Goal: Information Seeking & Learning: Learn about a topic

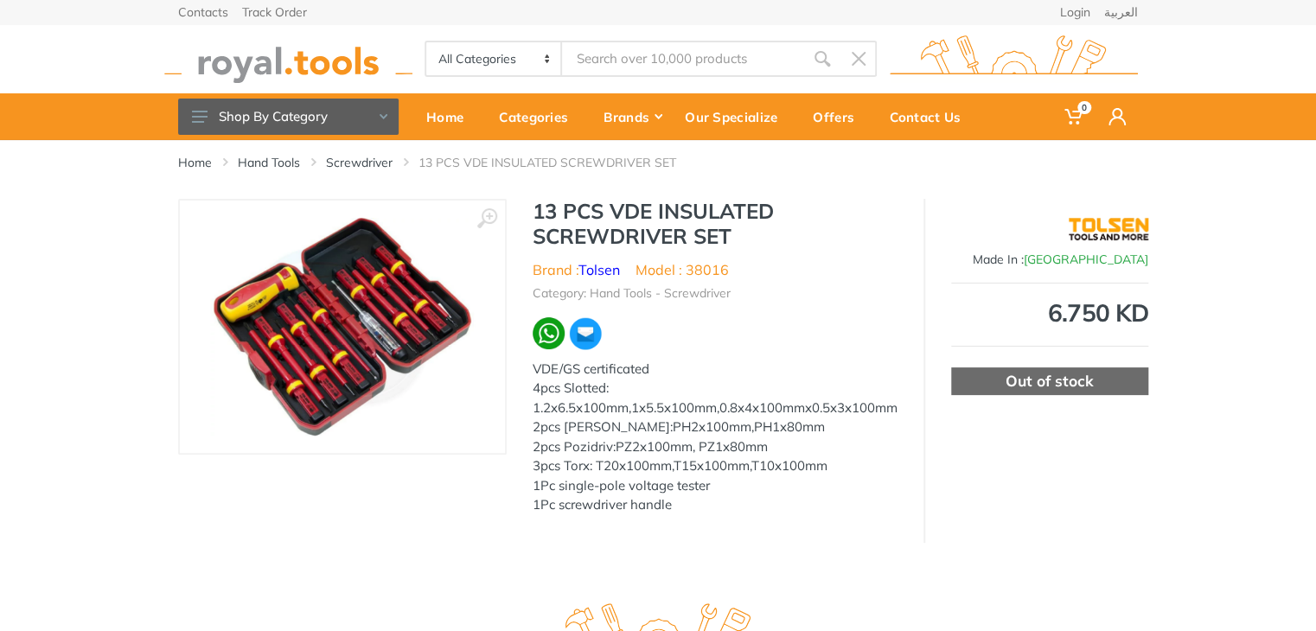
click at [636, 60] on input "Site search" at bounding box center [683, 59] width 242 height 36
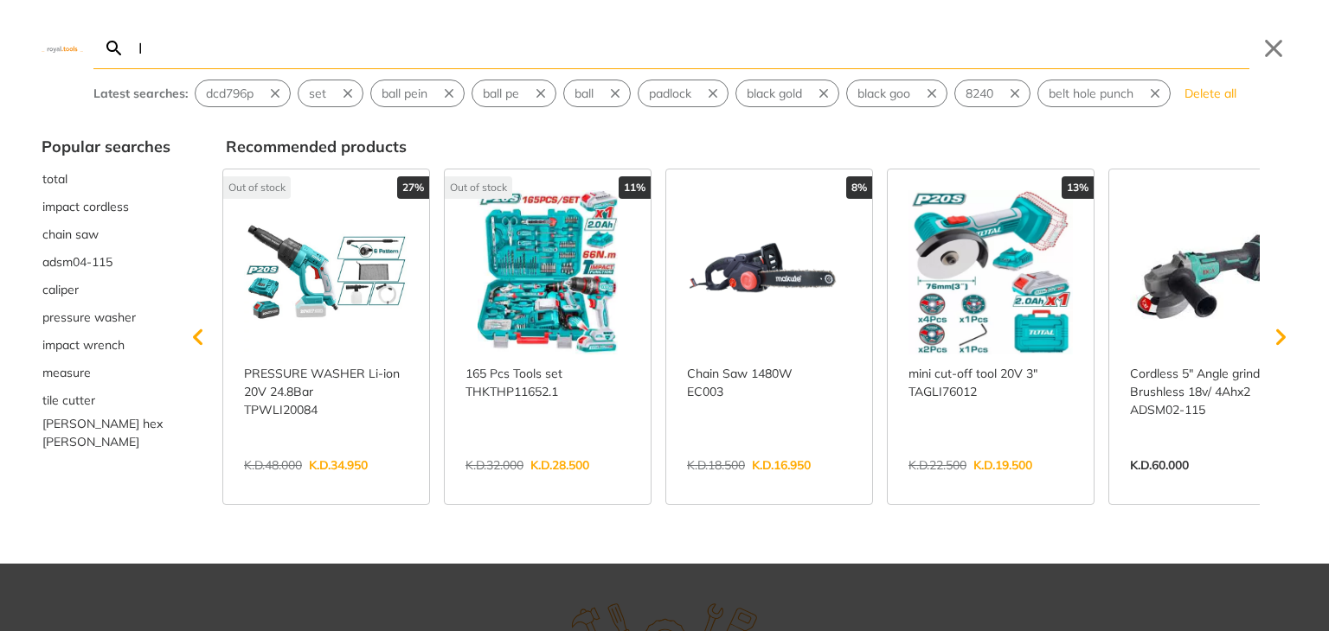
type input "ا"
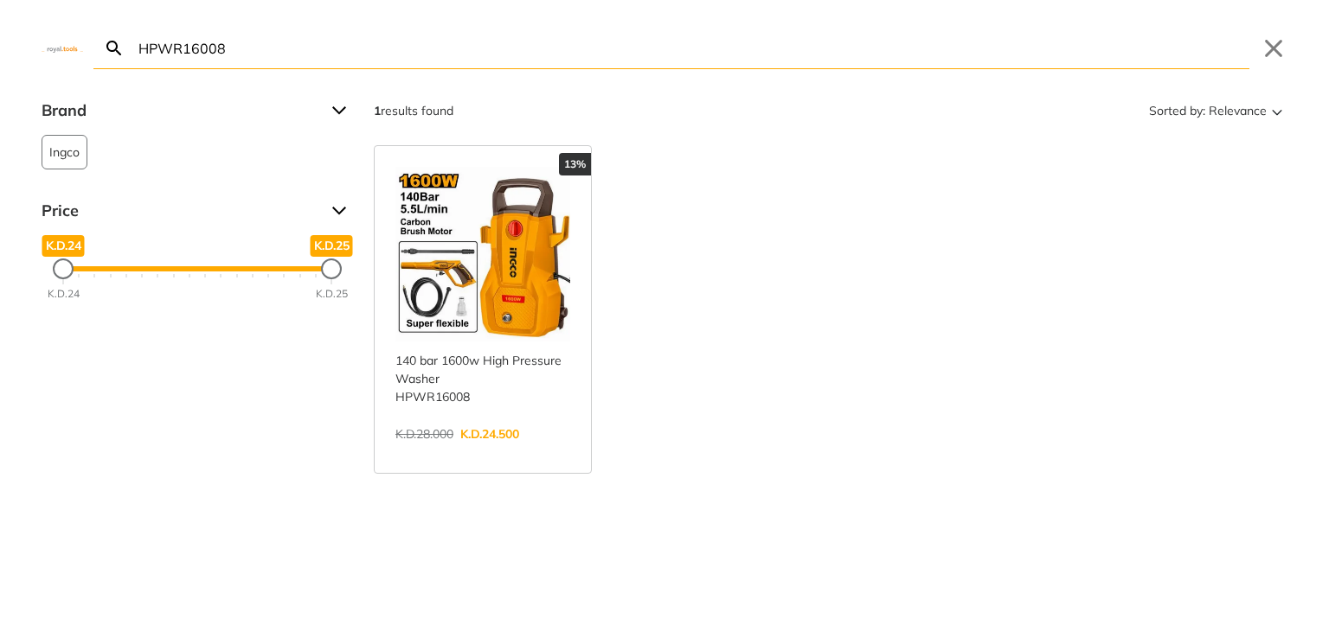
type input "HPWR16008"
click at [511, 452] on link "View more →" at bounding box center [482, 452] width 175 height 0
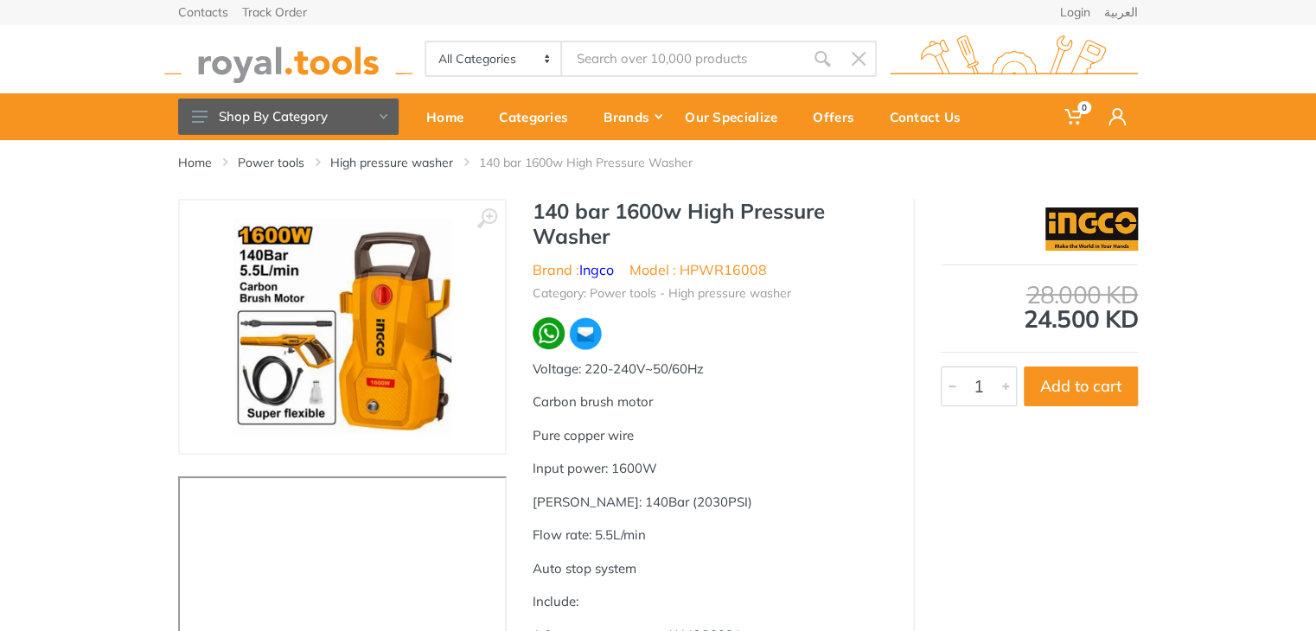
type input "HPWR16008"
click at [601, 215] on h1 "140 bar 1600w High Pressure Washer" at bounding box center [710, 224] width 355 height 50
drag, startPoint x: 612, startPoint y: 215, endPoint x: 547, endPoint y: 207, distance: 66.2
click at [530, 207] on div "140 bar 1600w High Pressure Washer Brand : Ingco Model : HPWR16008 Category: Po…" at bounding box center [710, 479] width 407 height 560
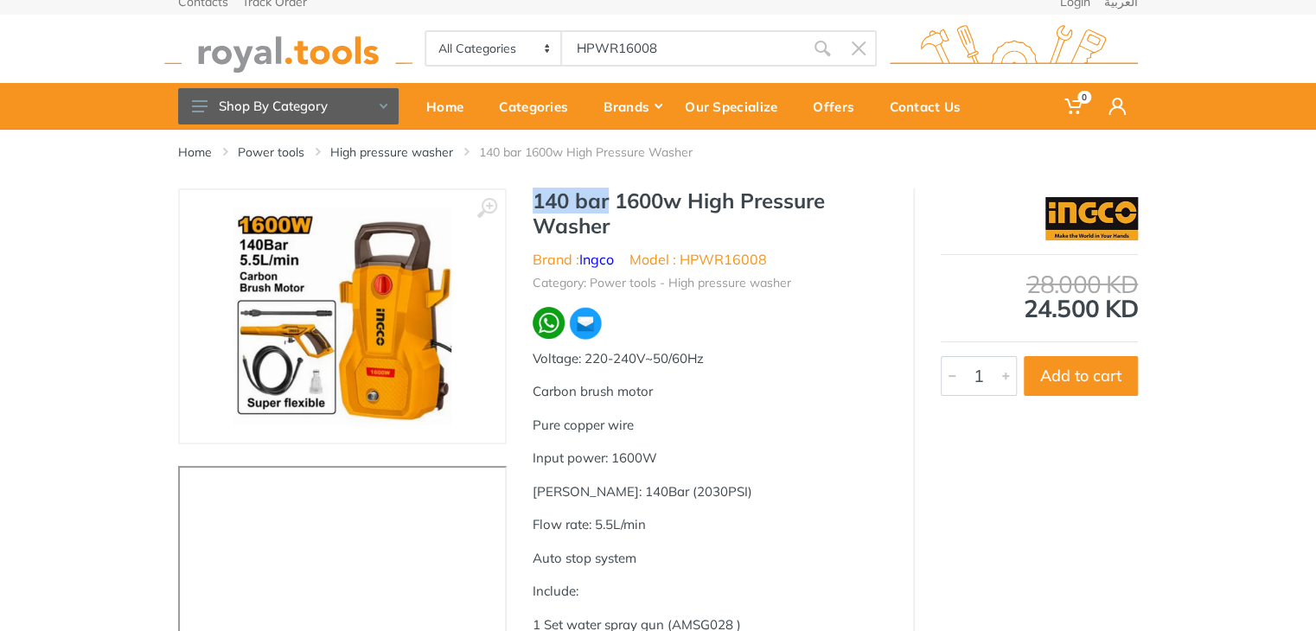
scroll to position [5, 0]
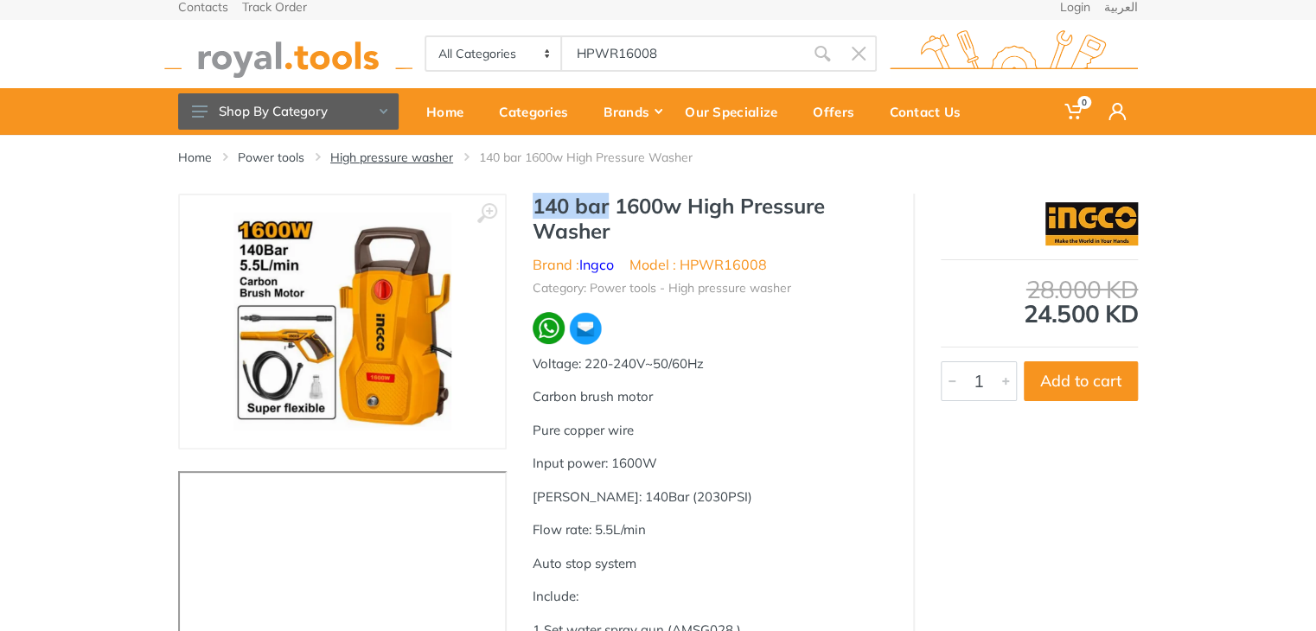
click at [381, 158] on link "High pressure washer" at bounding box center [391, 157] width 123 height 17
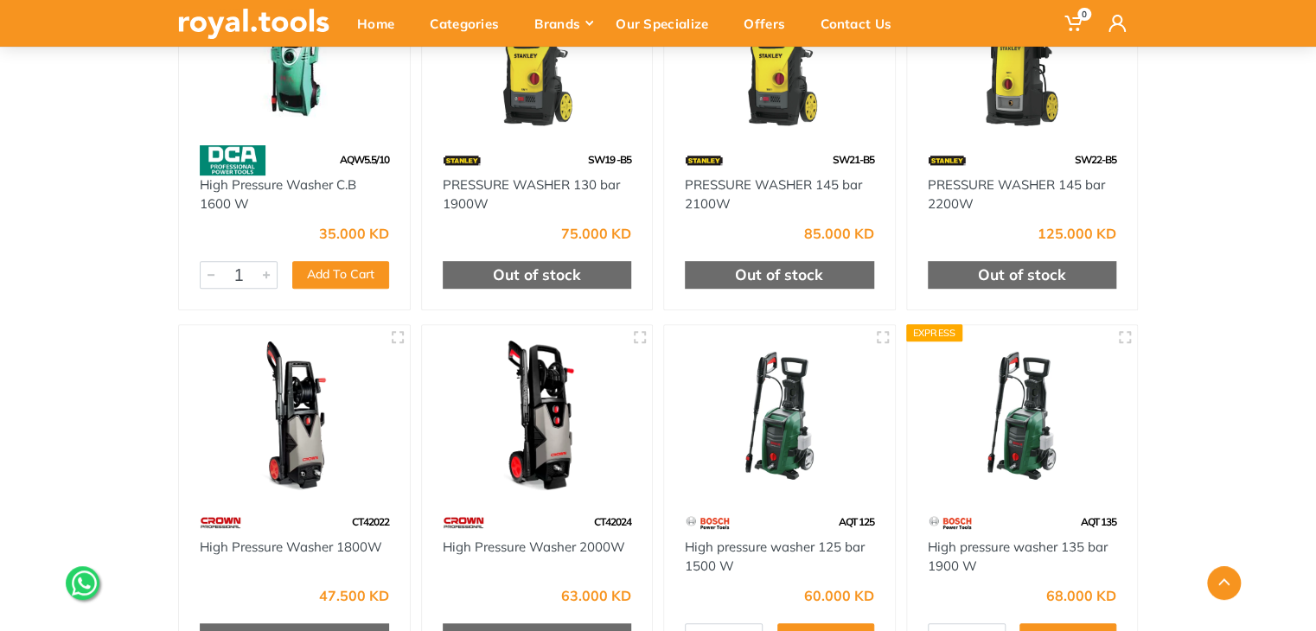
drag, startPoint x: 1324, startPoint y: 199, endPoint x: 1311, endPoint y: 376, distance: 177.8
click at [1309, 330] on html "0" at bounding box center [658, 14] width 1316 height 631
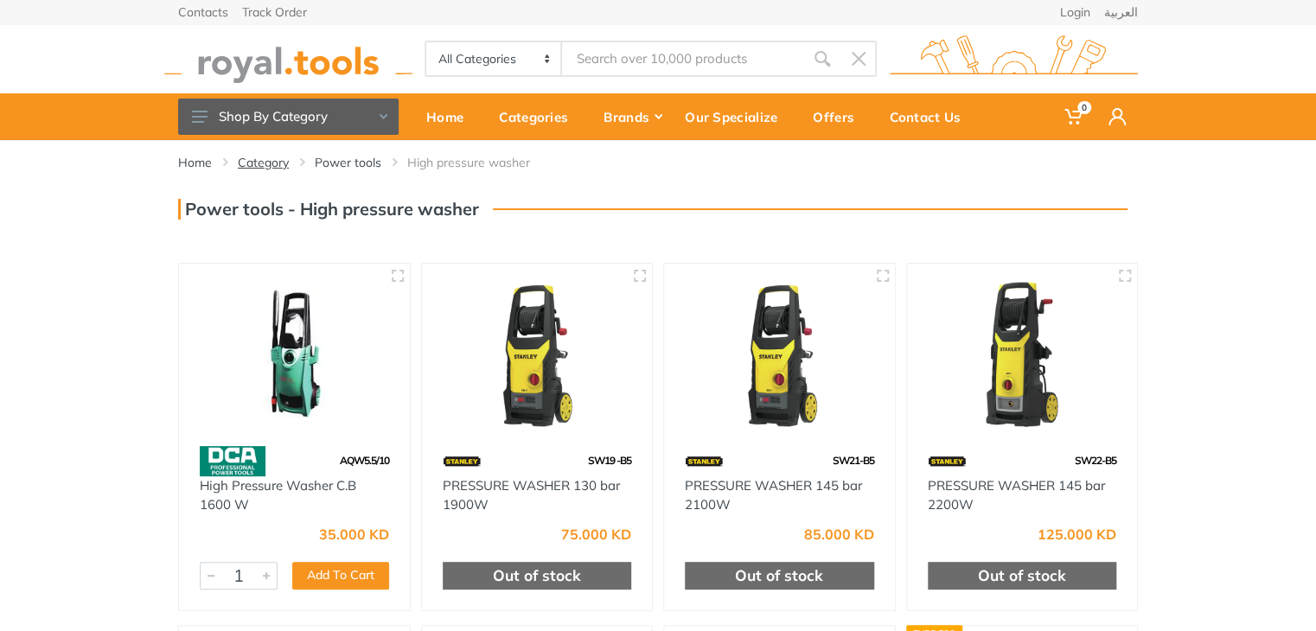
click at [275, 163] on link "Category" at bounding box center [263, 162] width 51 height 17
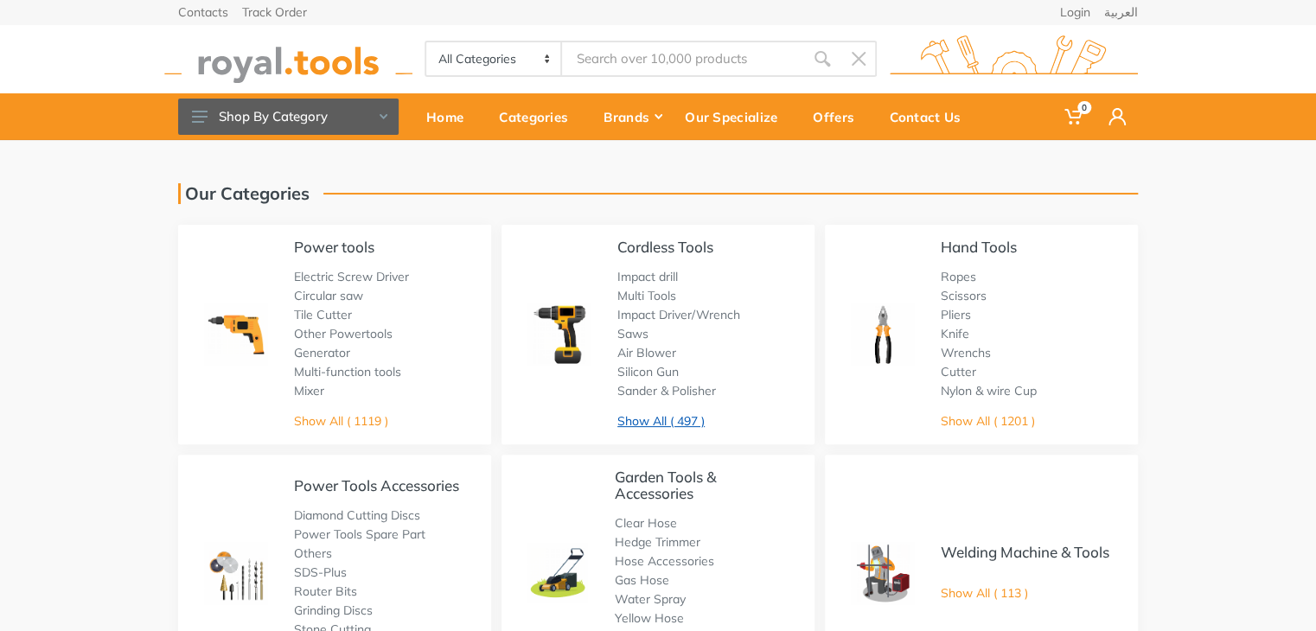
click at [648, 420] on link "Show All ( 497 )" at bounding box center [661, 421] width 87 height 16
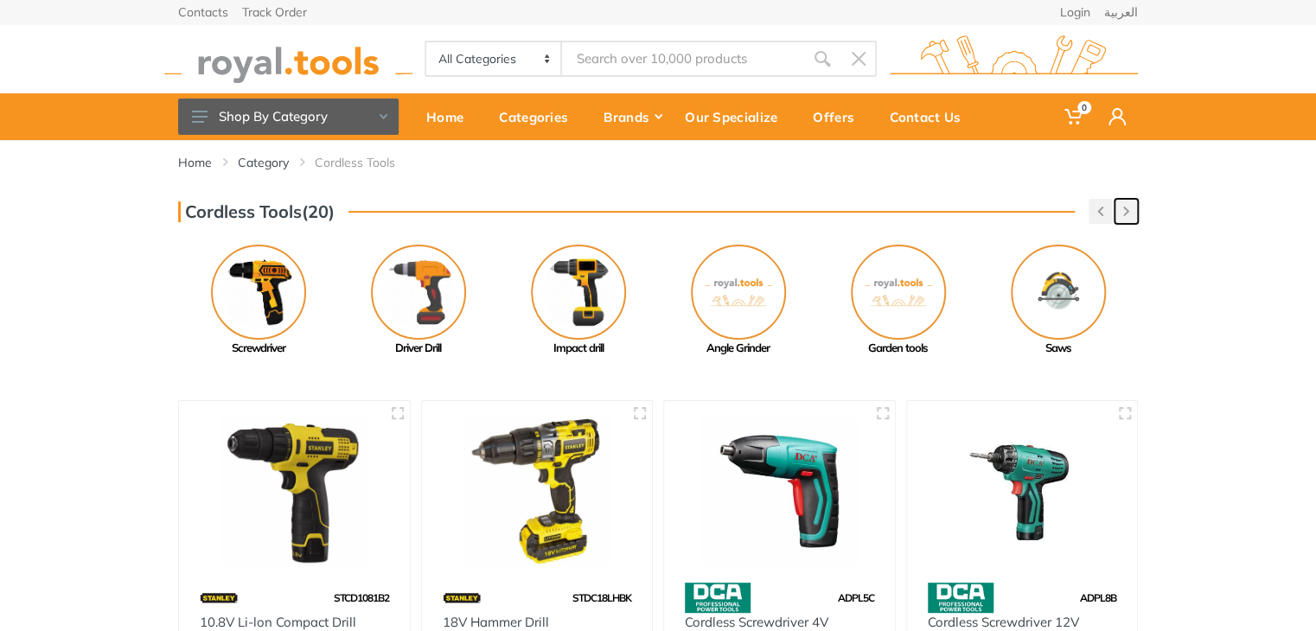
click at [1133, 202] on button "button" at bounding box center [1126, 211] width 23 height 25
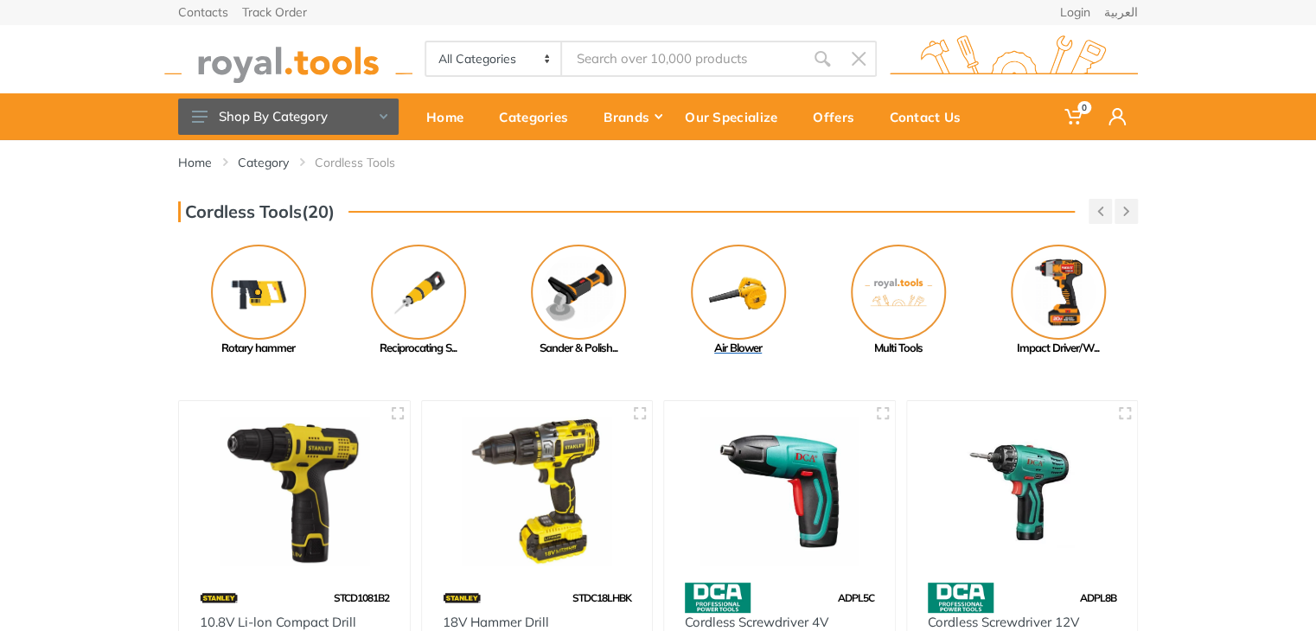
click at [738, 285] on img at bounding box center [738, 292] width 95 height 95
click at [1127, 220] on button "button" at bounding box center [1126, 211] width 23 height 25
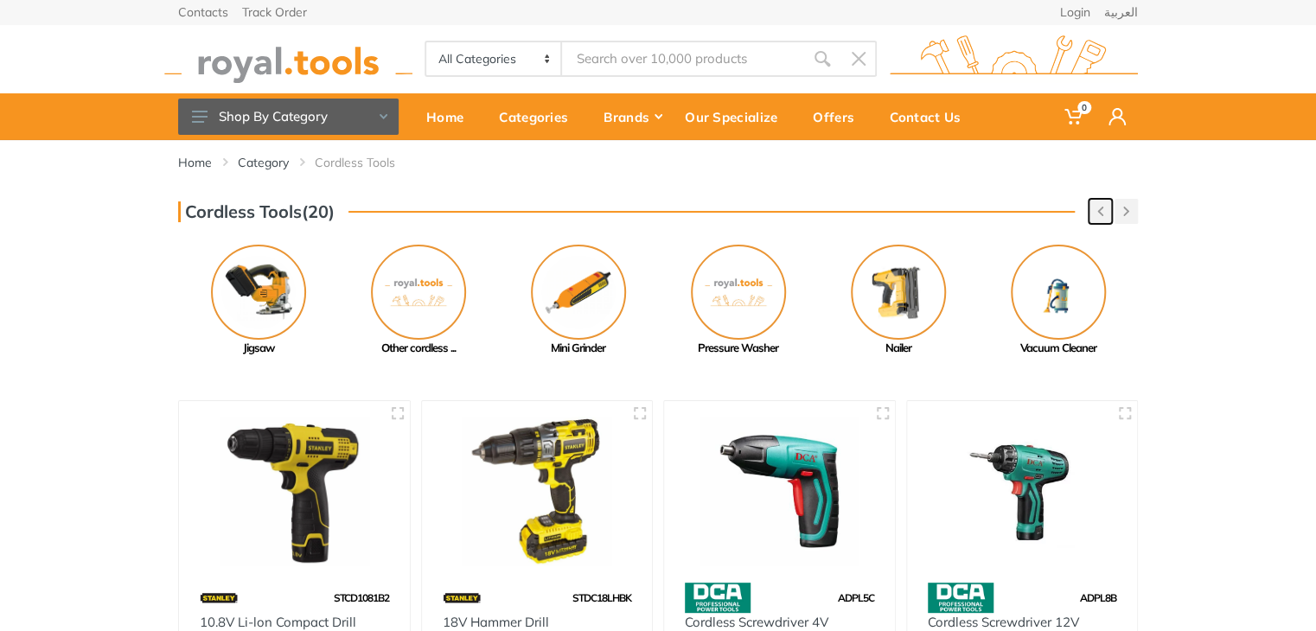
click at [1107, 214] on button "button" at bounding box center [1100, 211] width 23 height 25
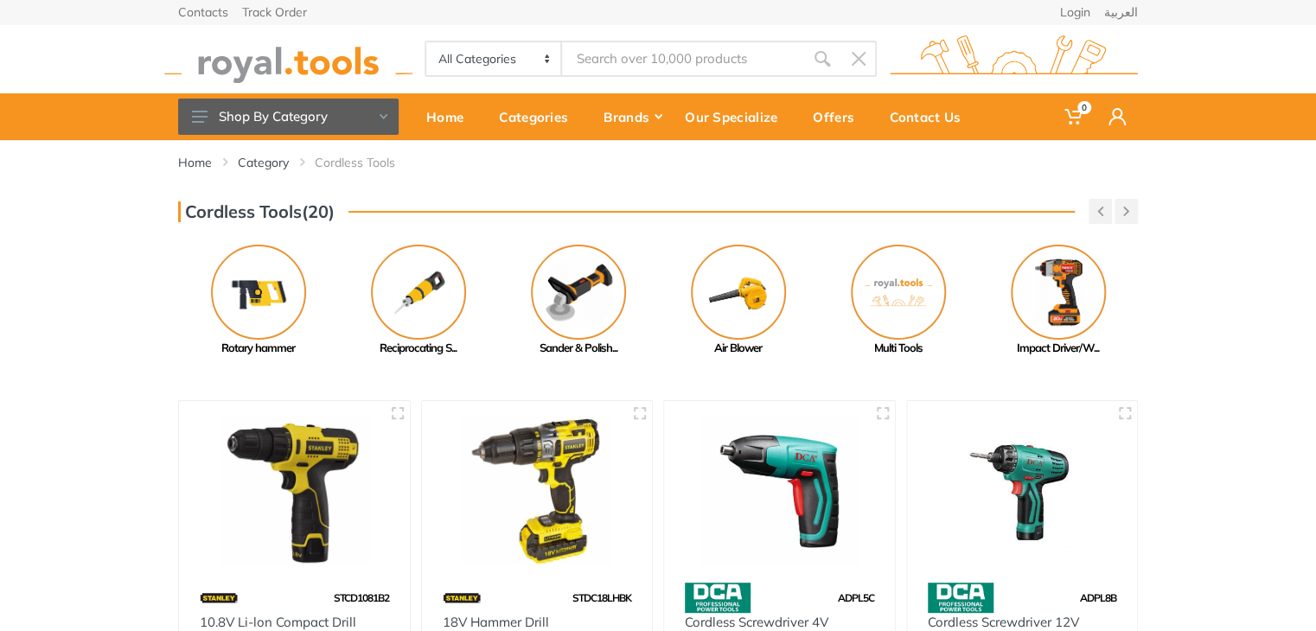
click at [1141, 205] on div "Cordless Tools(20) Previous Mini Grinder Pressure Washer Next" at bounding box center [658, 278] width 986 height 158
click at [1128, 208] on icon "button" at bounding box center [1127, 212] width 6 height 10
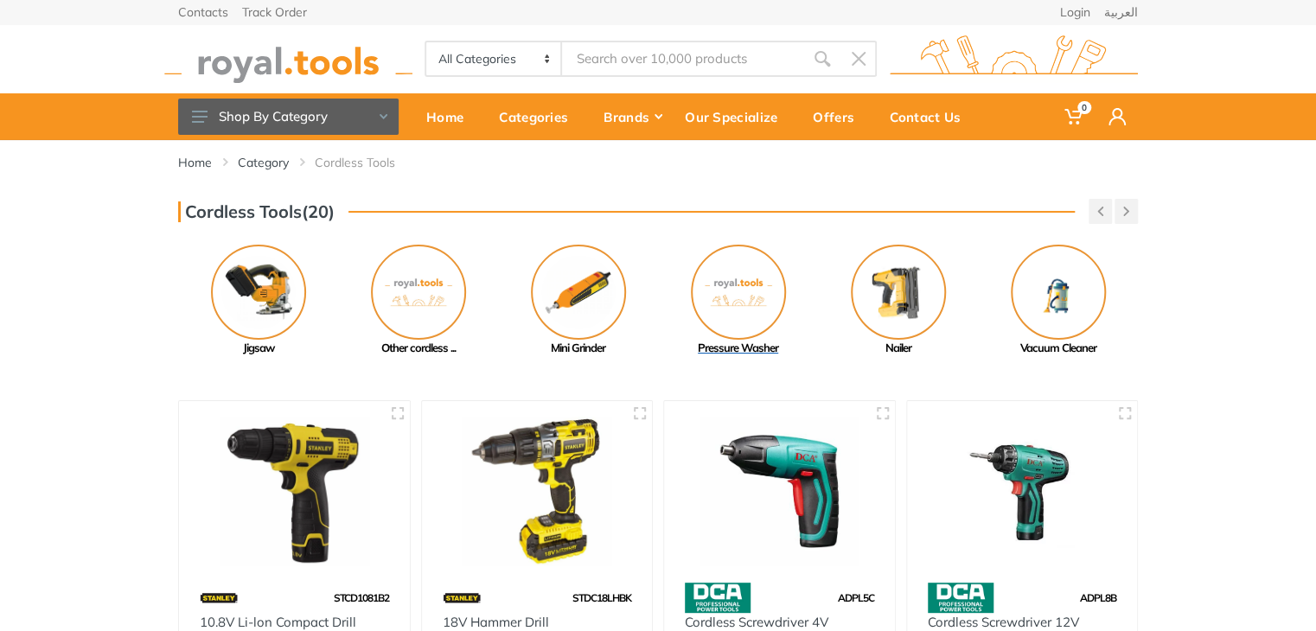
click at [745, 296] on img at bounding box center [738, 292] width 95 height 95
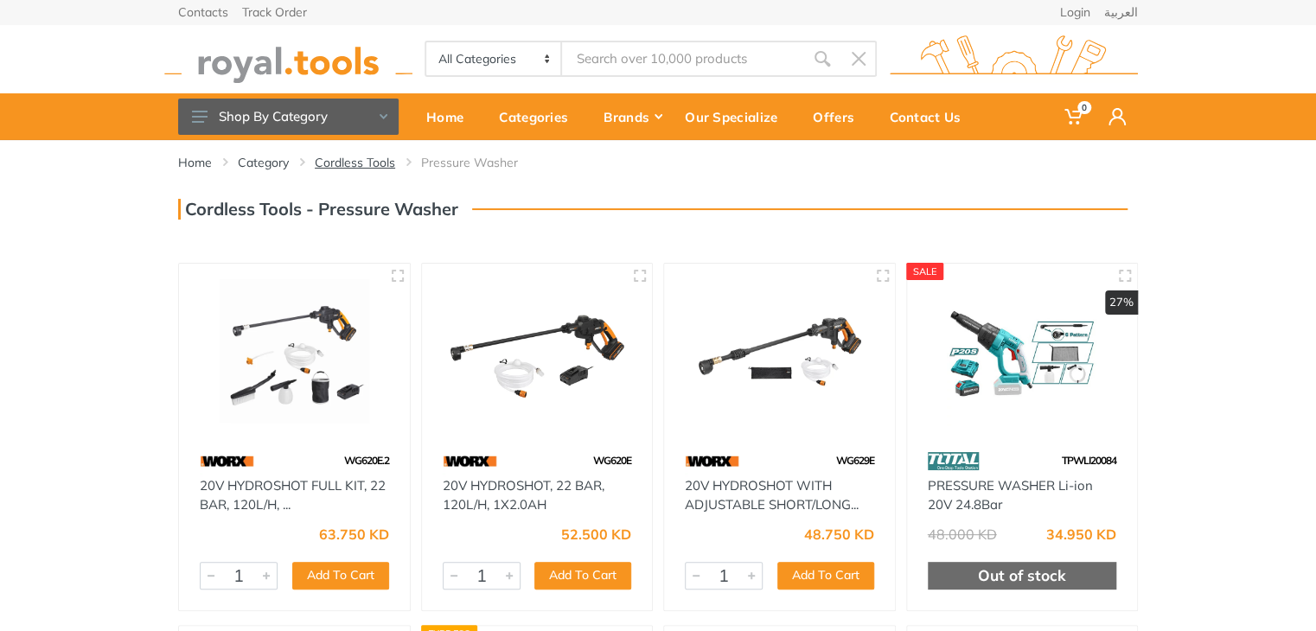
click at [350, 170] on link "Cordless Tools" at bounding box center [355, 162] width 80 height 17
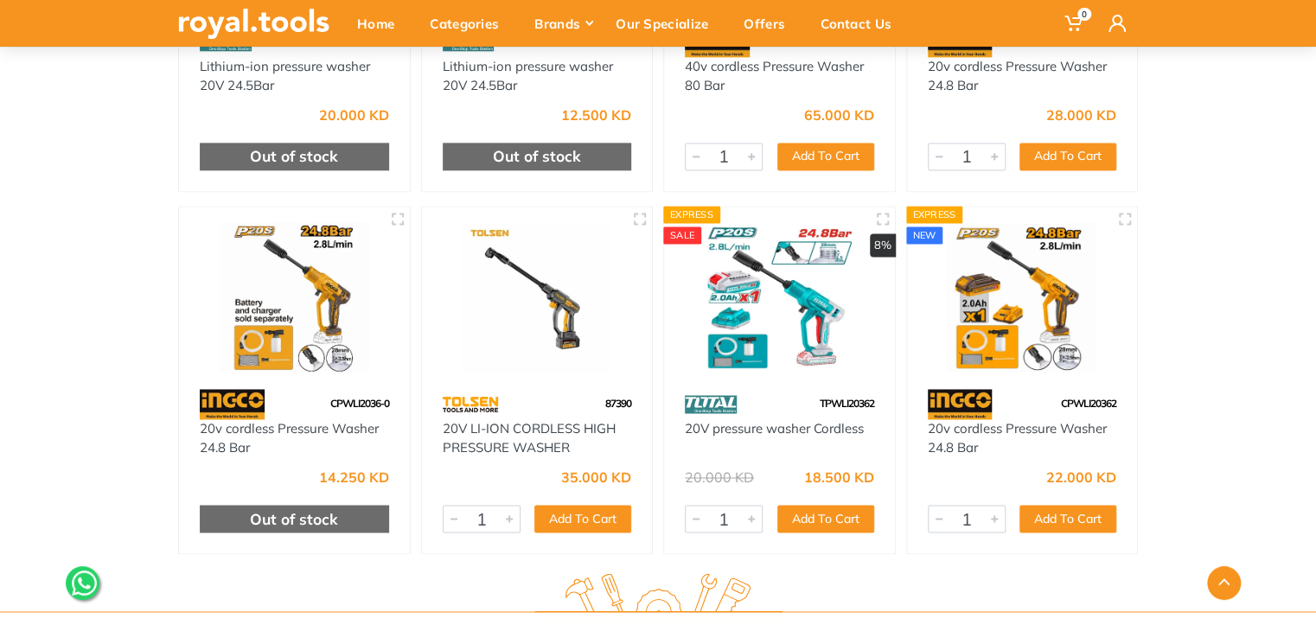
scroll to position [1137, 0]
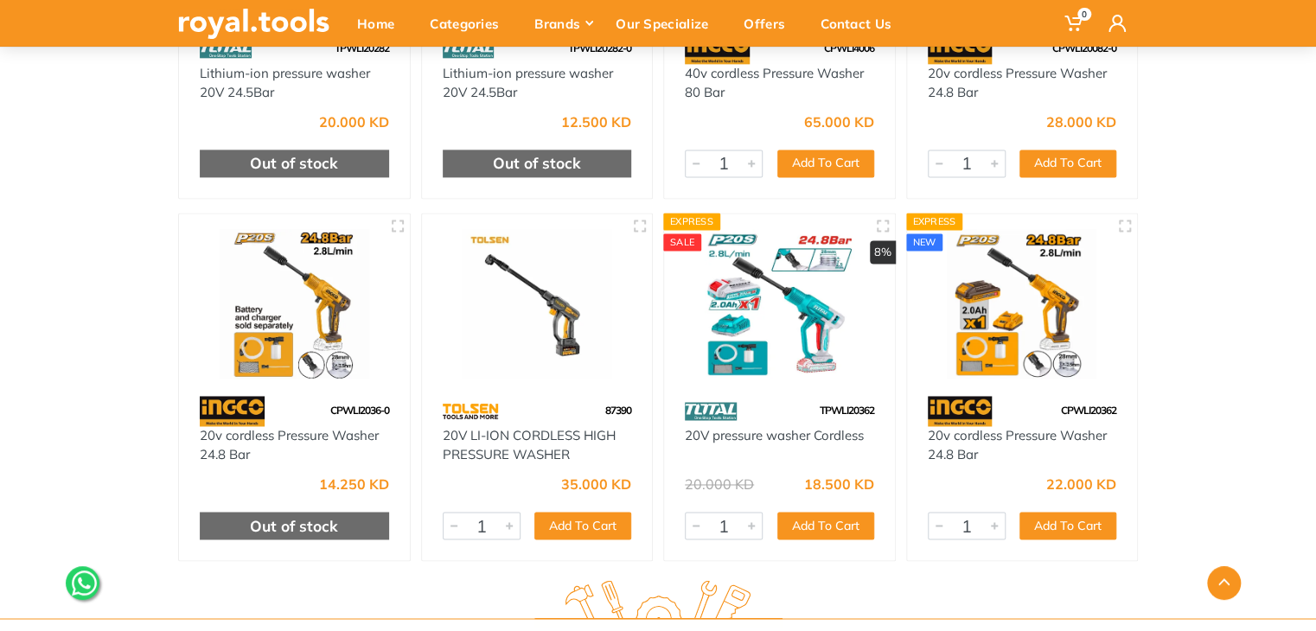
click at [776, 332] on img at bounding box center [780, 304] width 200 height 150
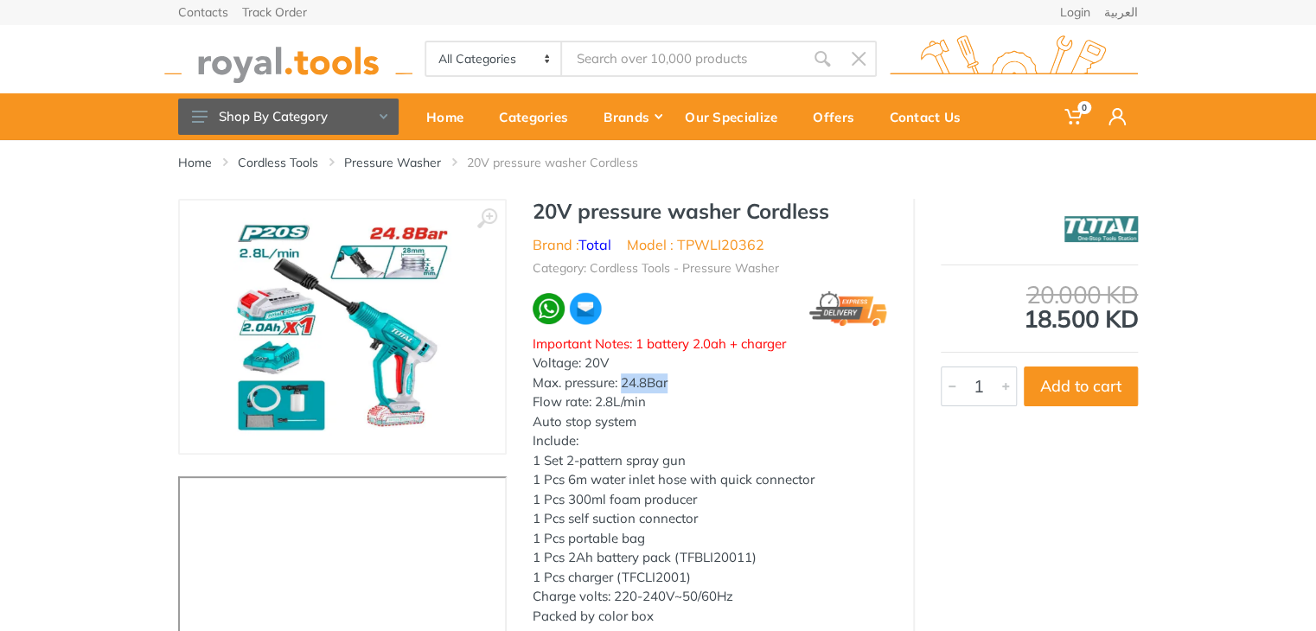
drag, startPoint x: 673, startPoint y: 388, endPoint x: 625, endPoint y: 390, distance: 48.5
click at [625, 390] on div "Important Notes: 1 battery 2.0ah + charger Voltage: 20V Max. pressure: 24.8Bar …" at bounding box center [710, 481] width 355 height 292
copy div "24.8Bar"
click at [305, 165] on link "Cordless Tools" at bounding box center [278, 162] width 80 height 17
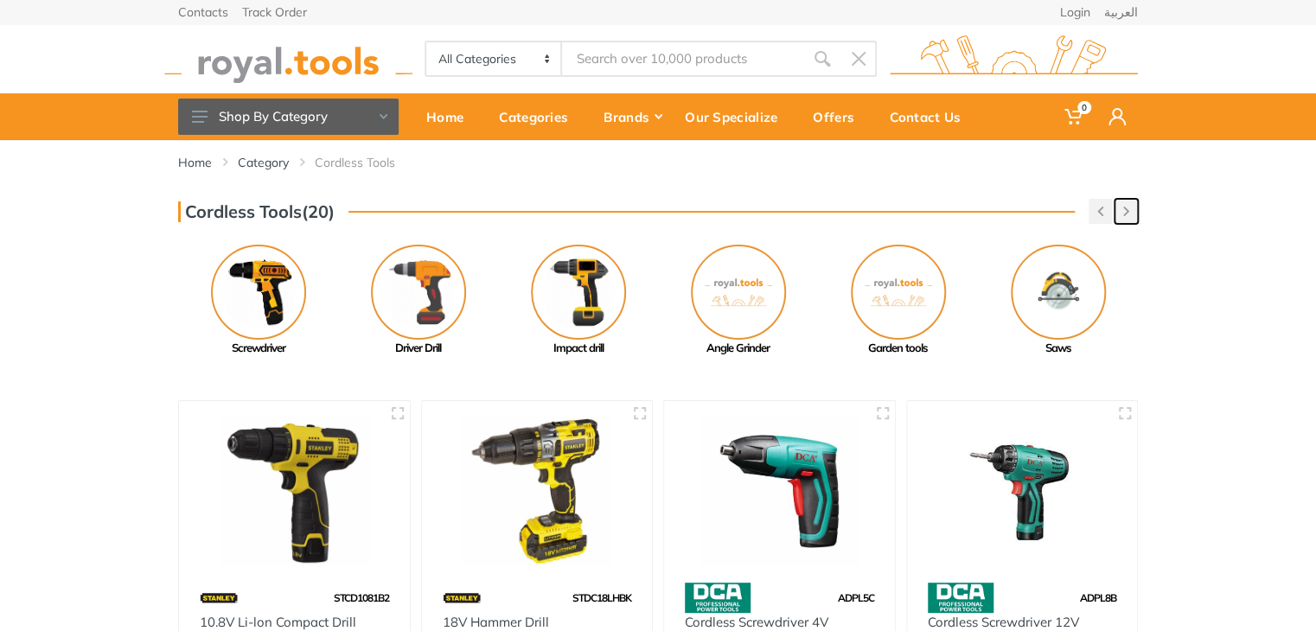
click at [1127, 208] on icon "button" at bounding box center [1127, 212] width 6 height 10
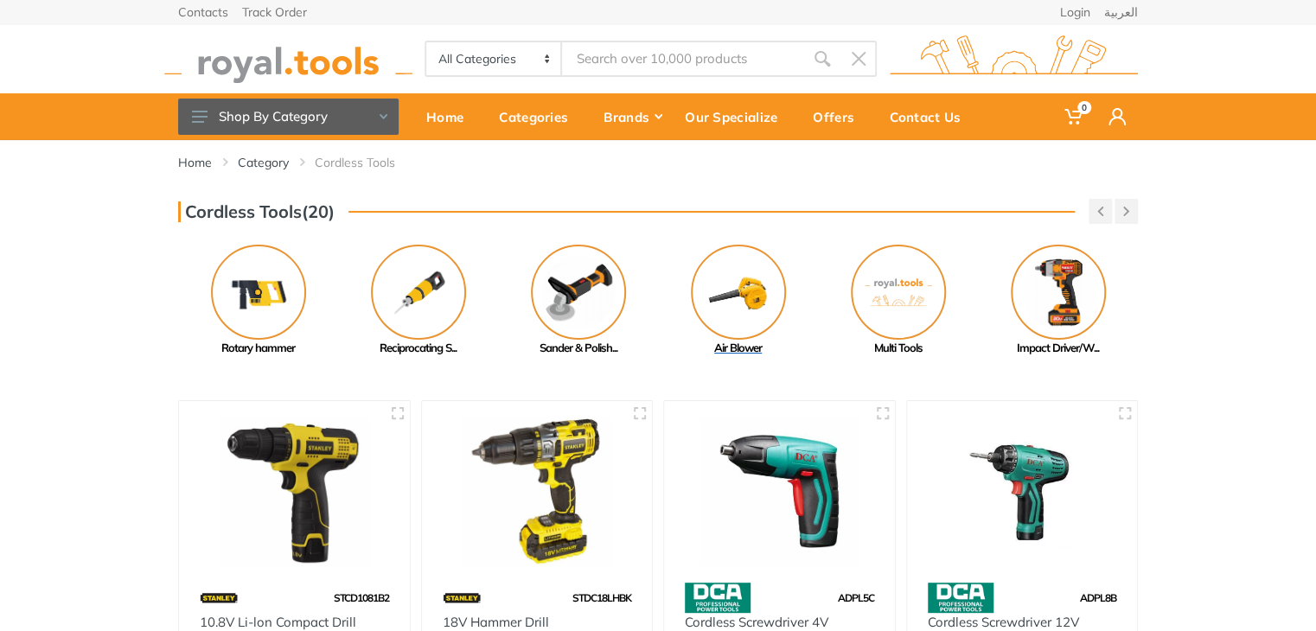
click at [713, 312] on img at bounding box center [738, 292] width 95 height 95
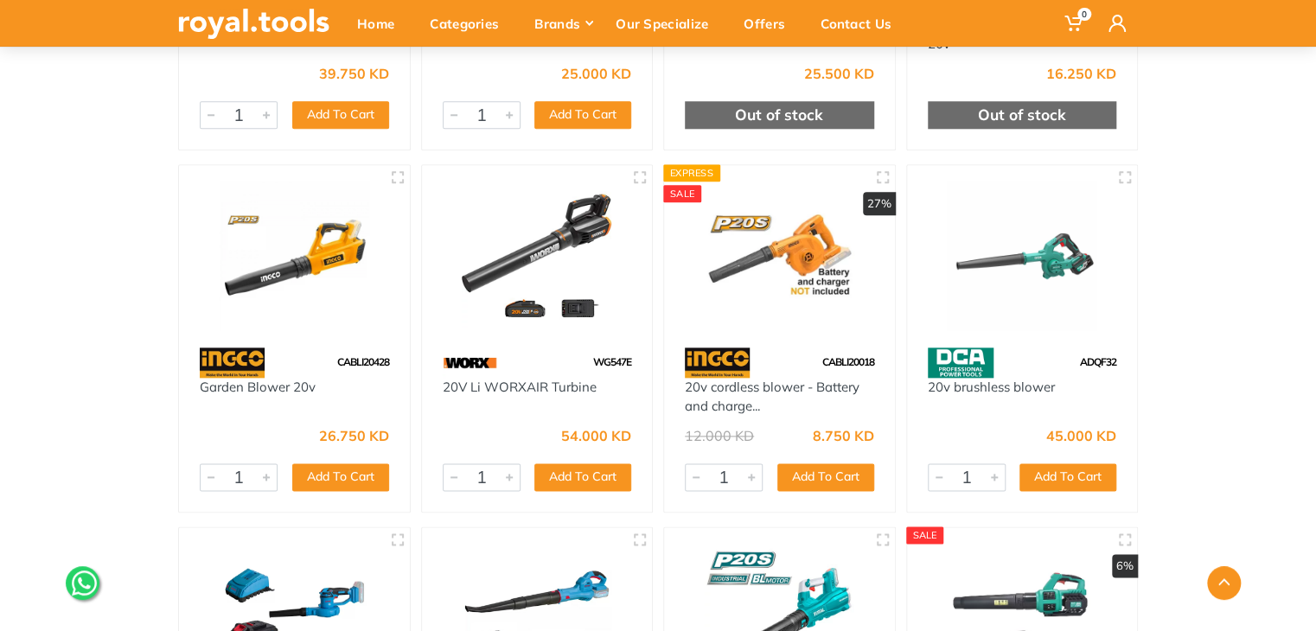
scroll to position [813, 0]
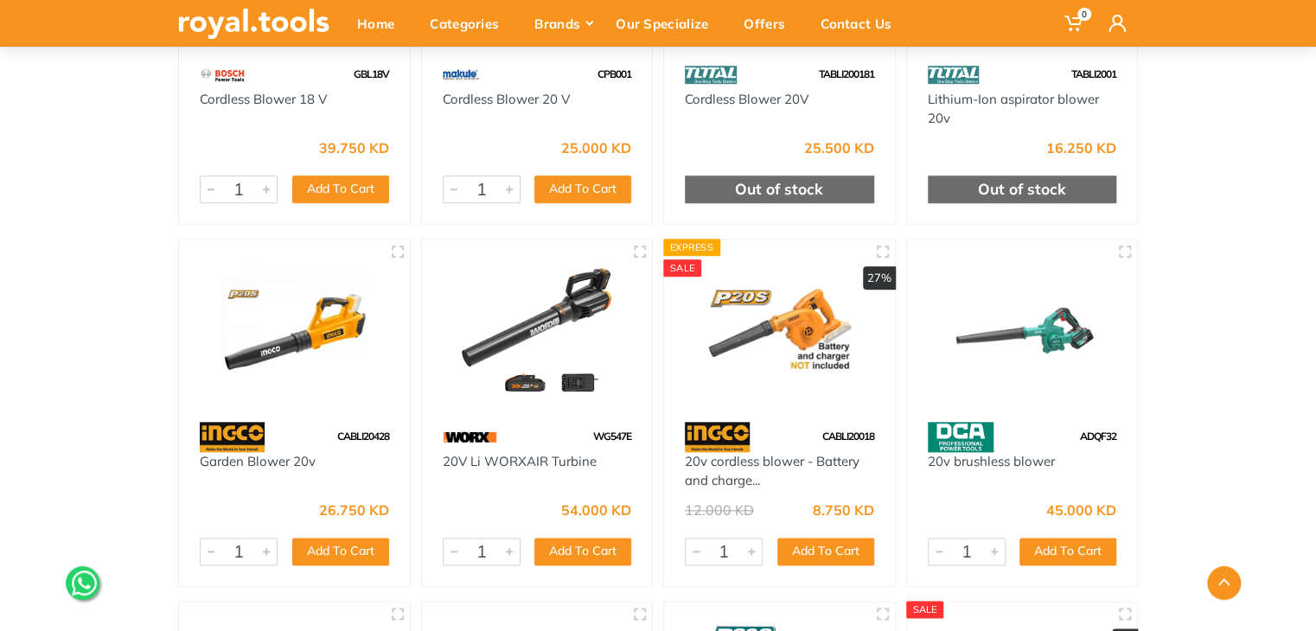
scroll to position [763, 0]
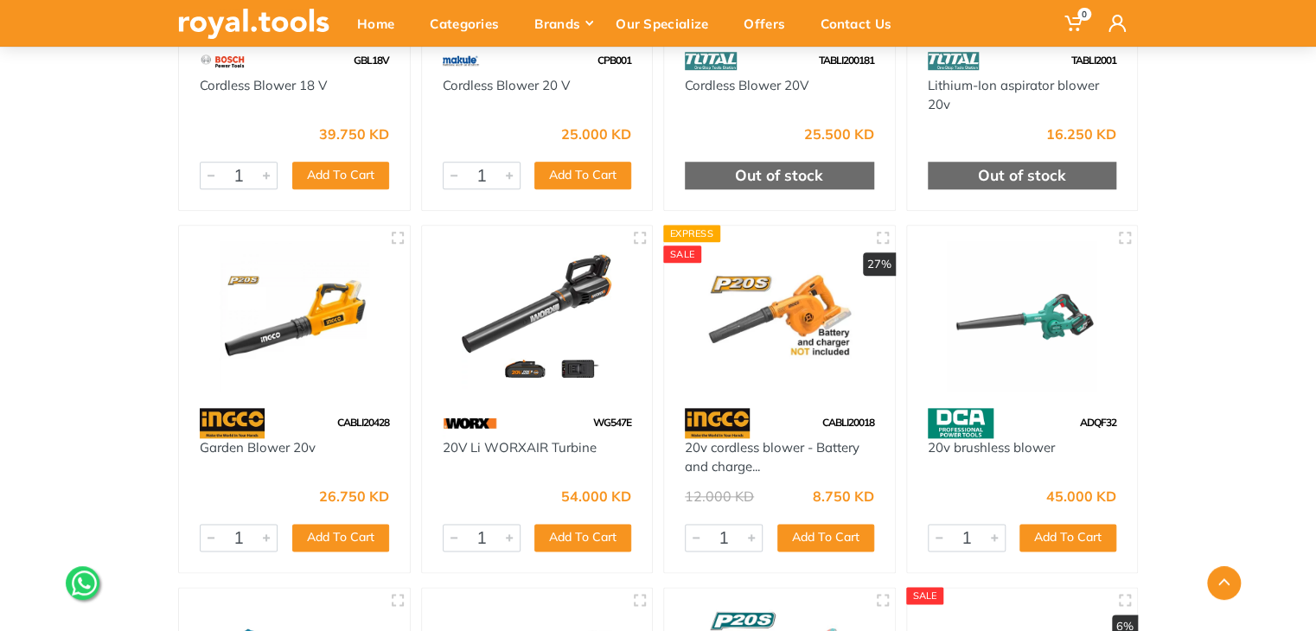
click at [743, 336] on img at bounding box center [780, 316] width 200 height 150
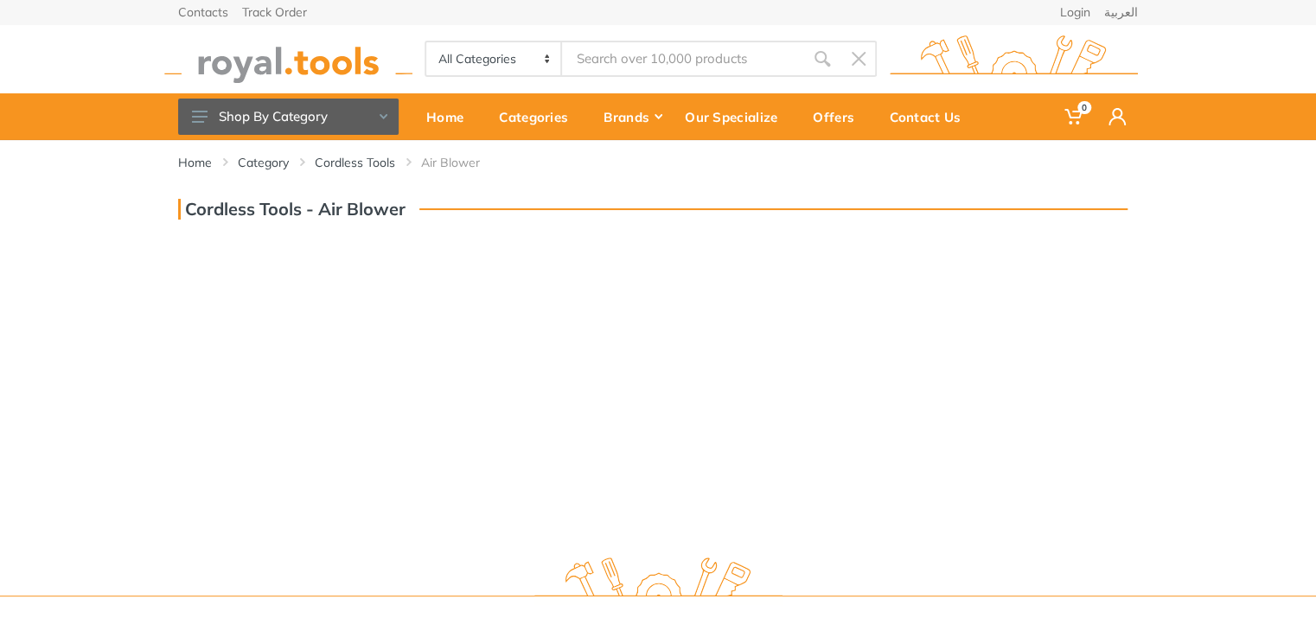
scroll to position [354, 0]
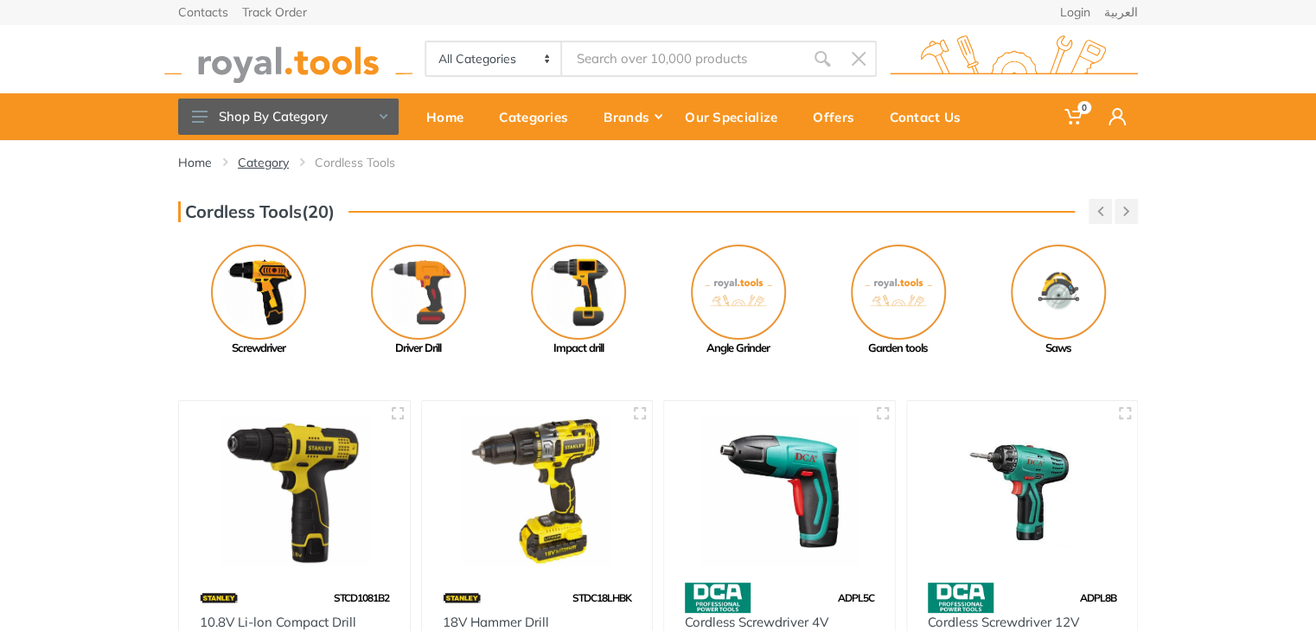
click at [273, 157] on link "Category" at bounding box center [263, 162] width 51 height 17
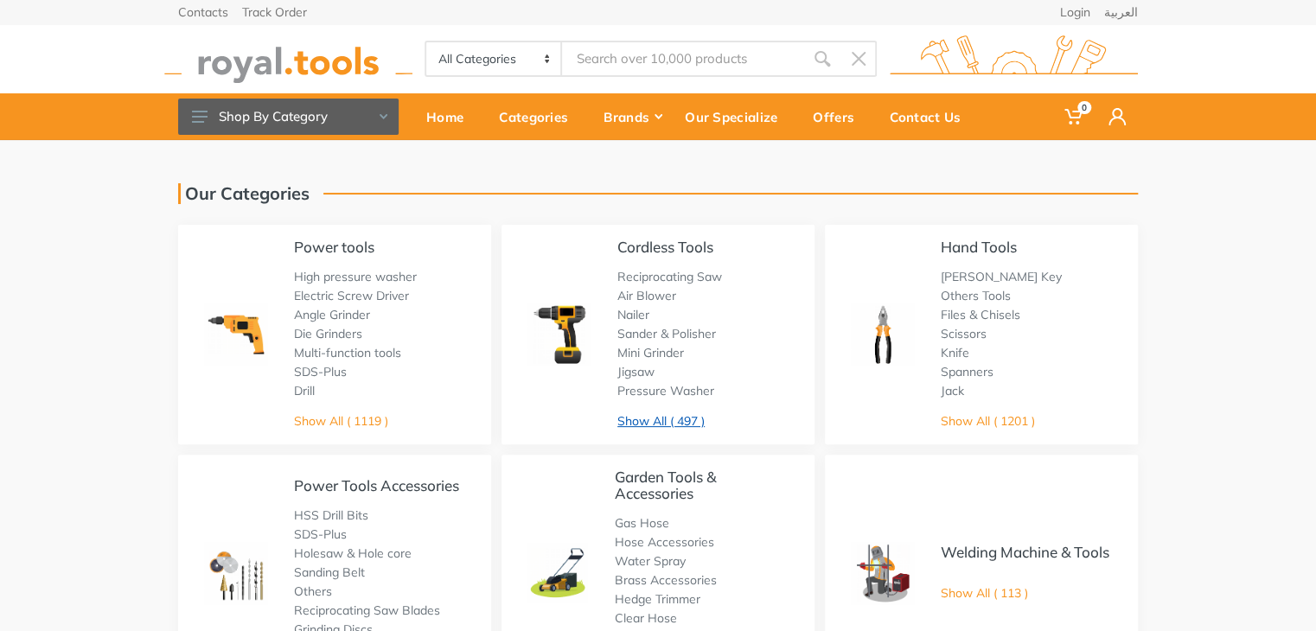
click at [692, 416] on link "Show All ( 497 )" at bounding box center [661, 421] width 87 height 16
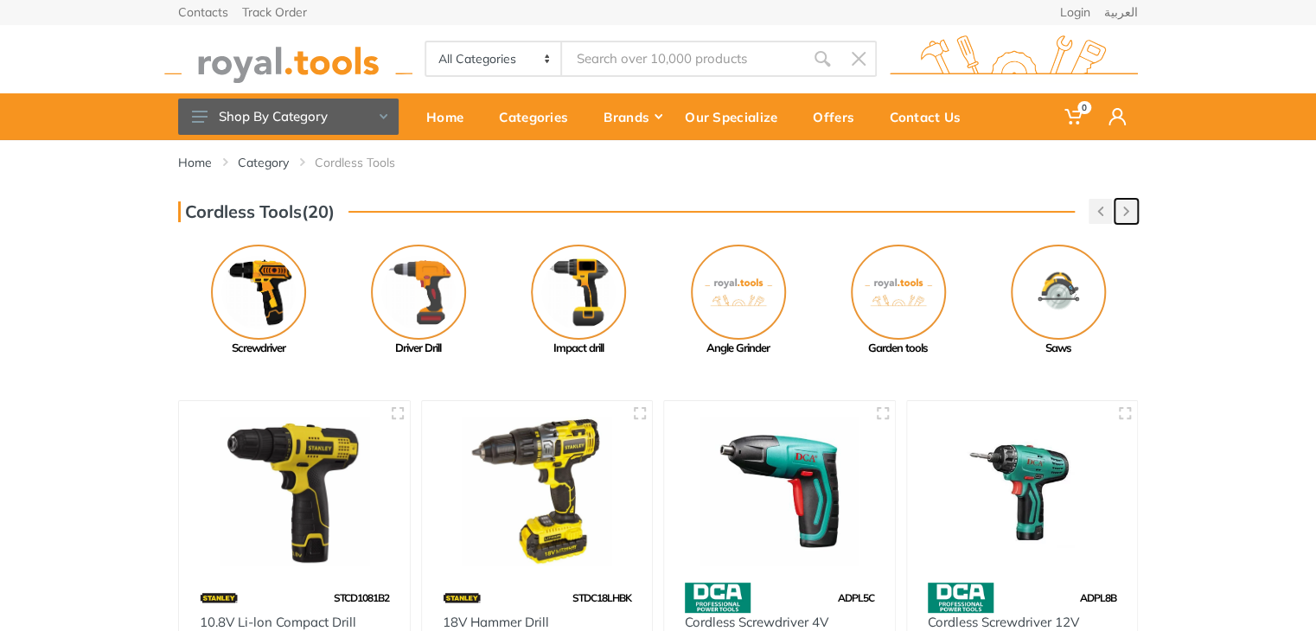
click at [1133, 215] on button "button" at bounding box center [1126, 211] width 23 height 25
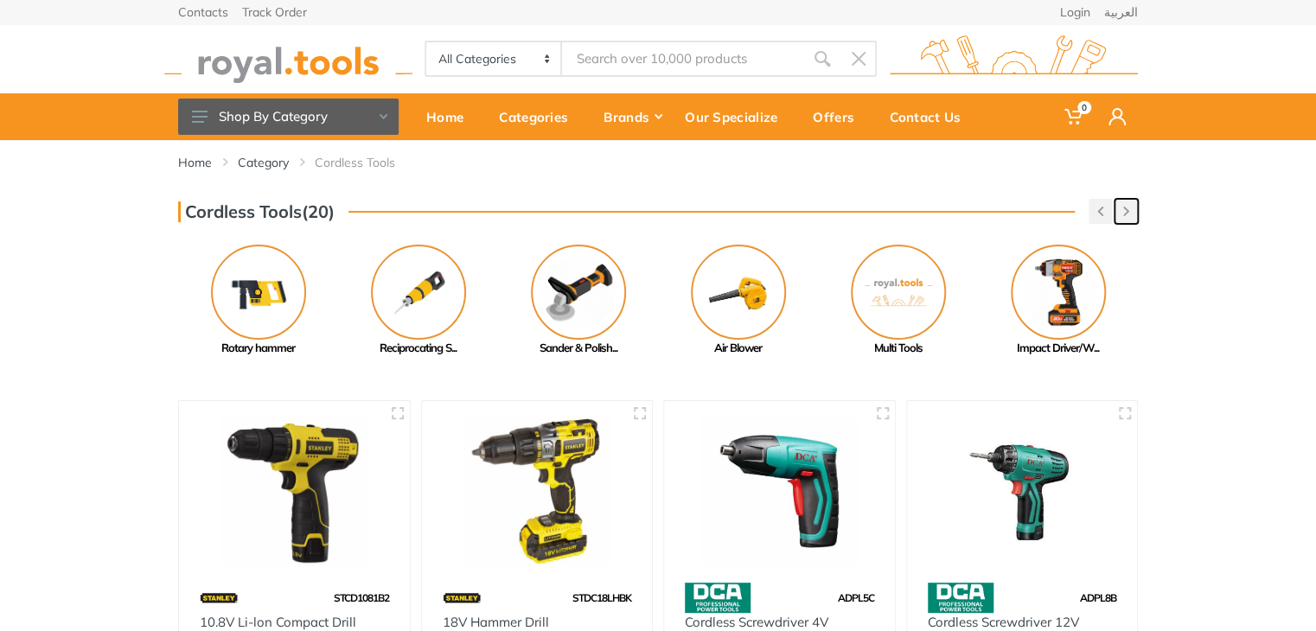
click at [1131, 215] on button "button" at bounding box center [1126, 211] width 23 height 25
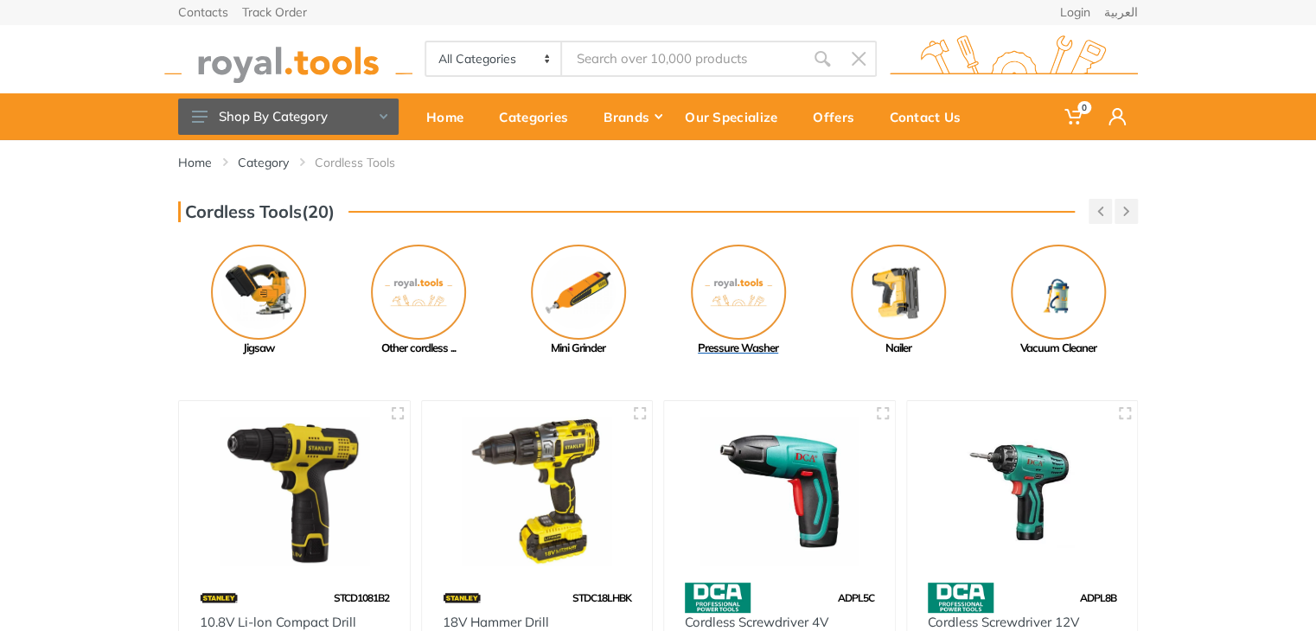
click at [744, 312] on img at bounding box center [738, 292] width 95 height 95
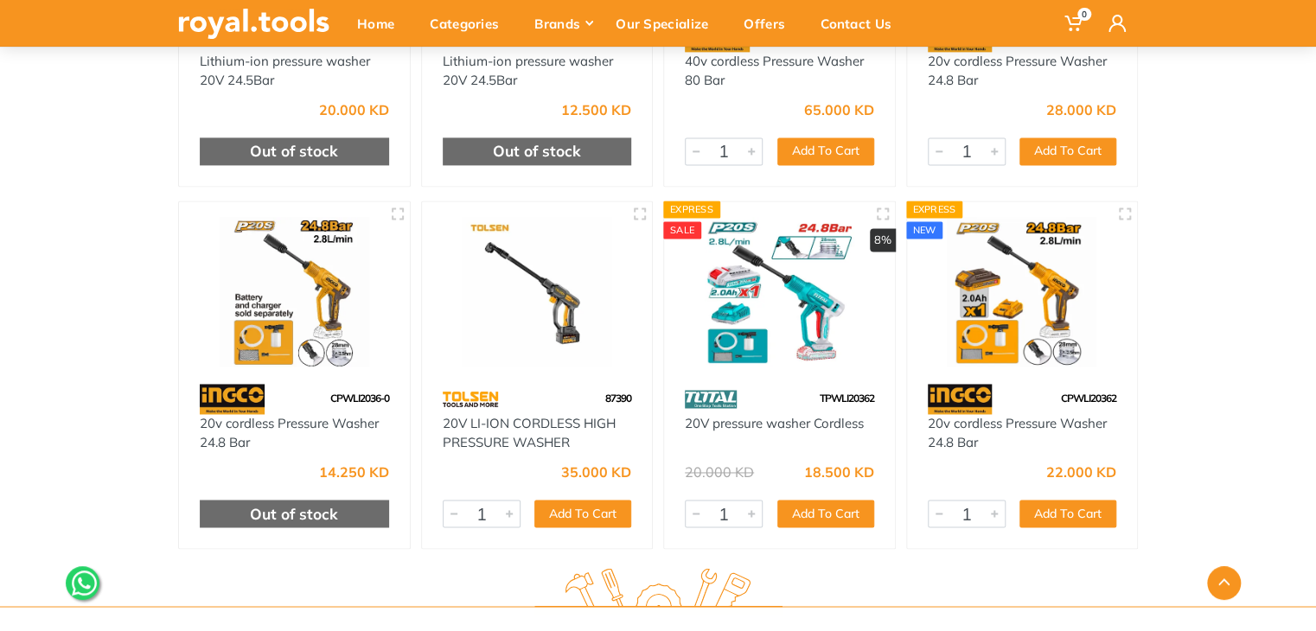
scroll to position [1162, 0]
